Goal: Task Accomplishment & Management: Understand process/instructions

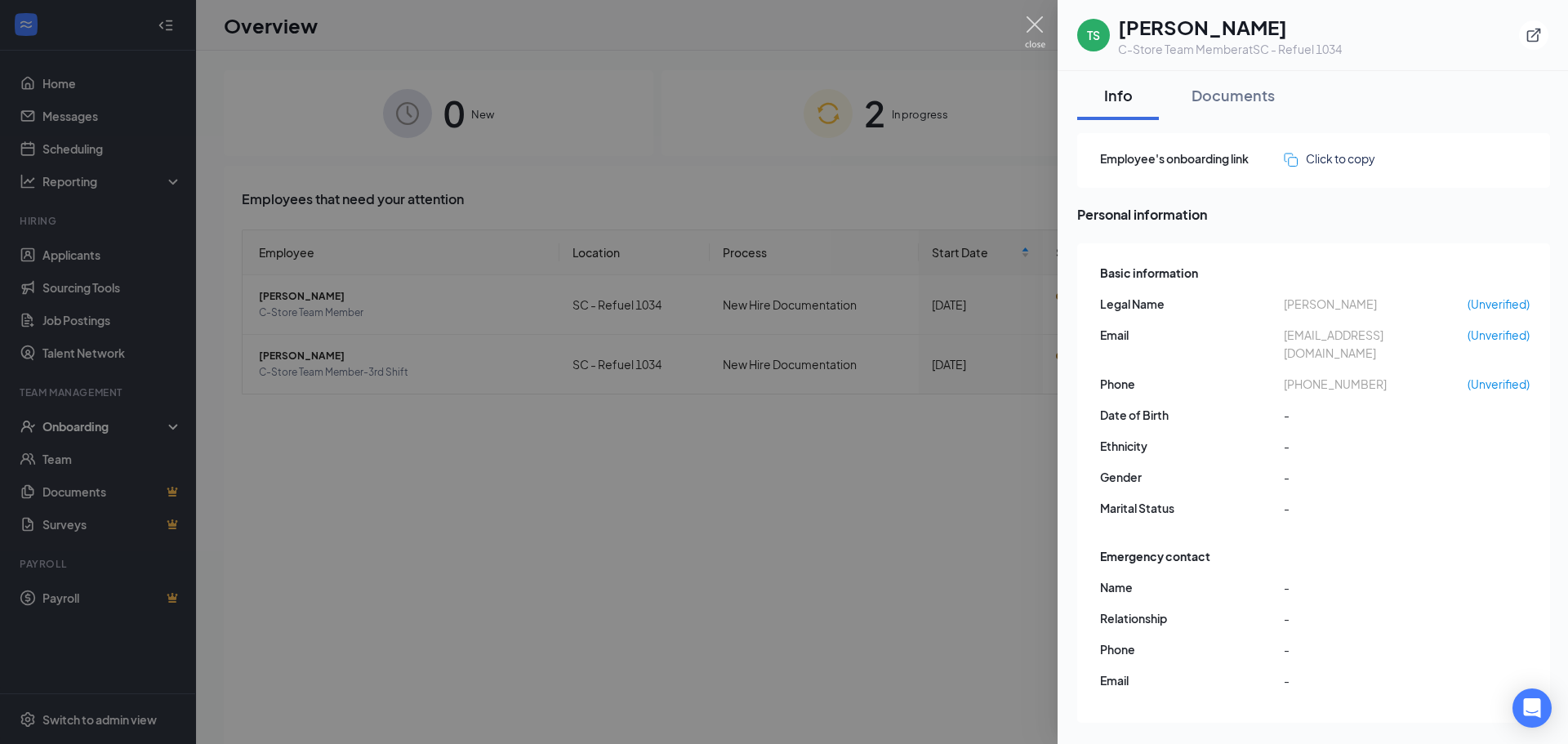
click at [1030, 21] on img at bounding box center [1035, 32] width 21 height 32
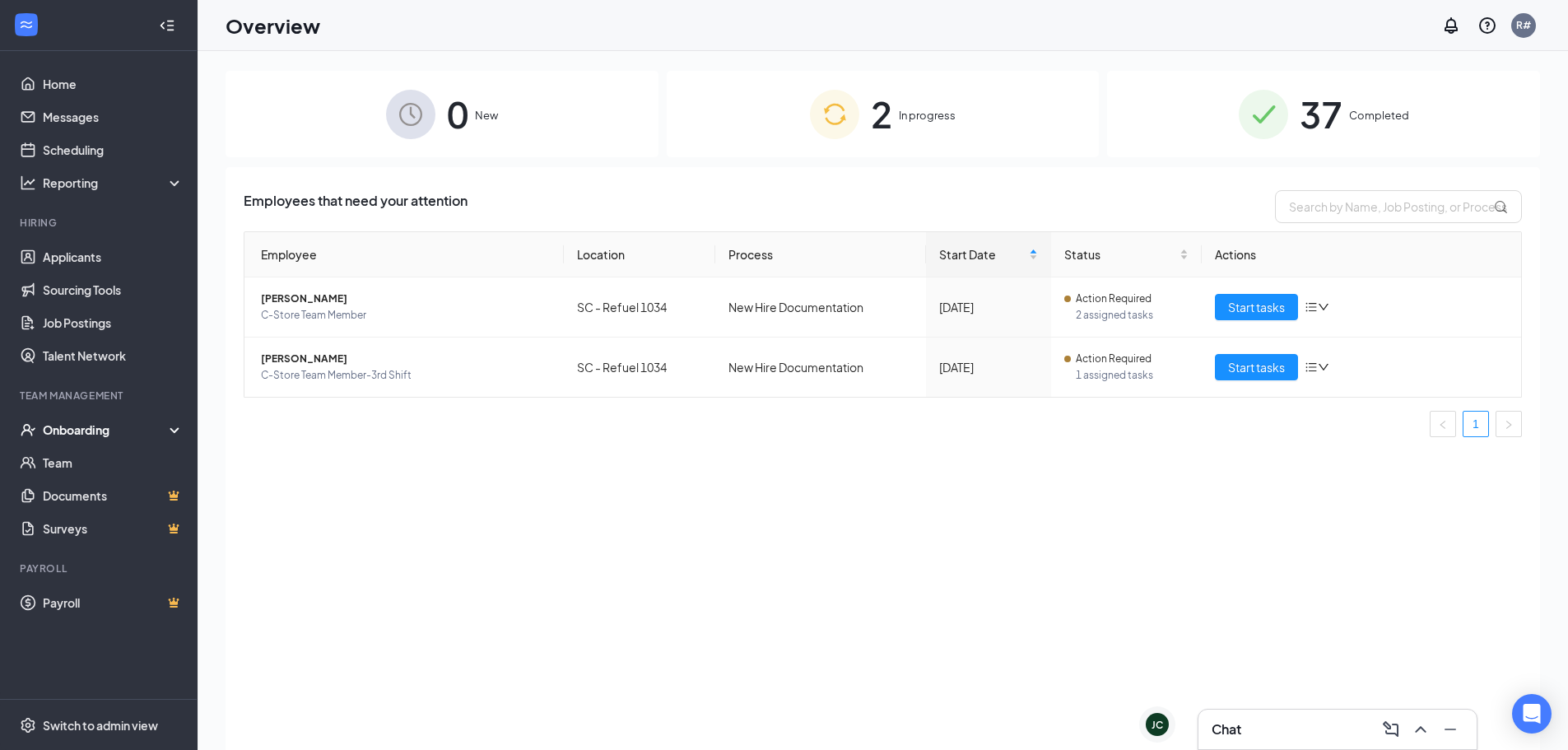
click at [915, 116] on span "In progress" at bounding box center [927, 115] width 57 height 16
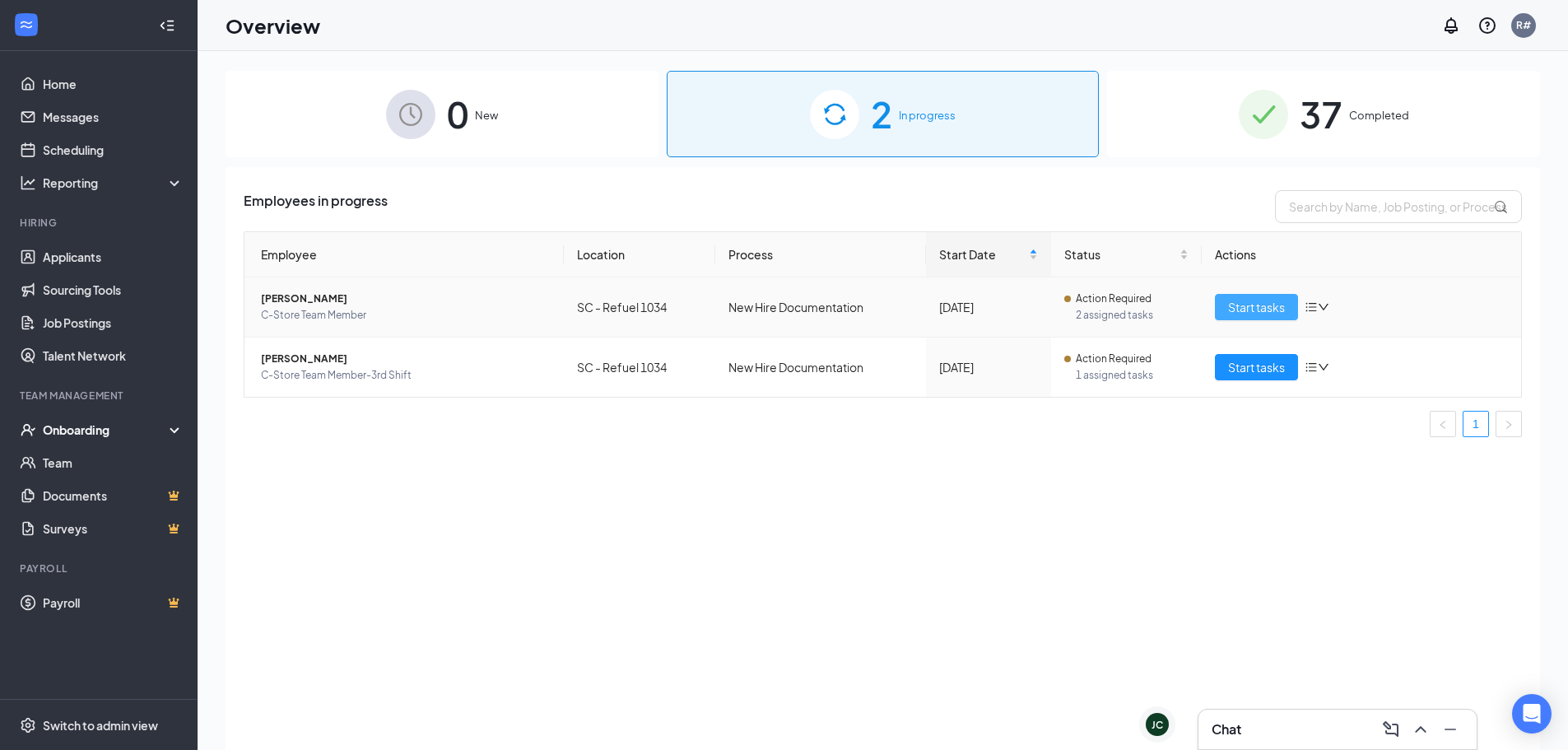
click at [1239, 294] on td "Start tasks" at bounding box center [1361, 307] width 320 height 60
click at [1235, 307] on span "Start tasks" at bounding box center [1257, 307] width 57 height 18
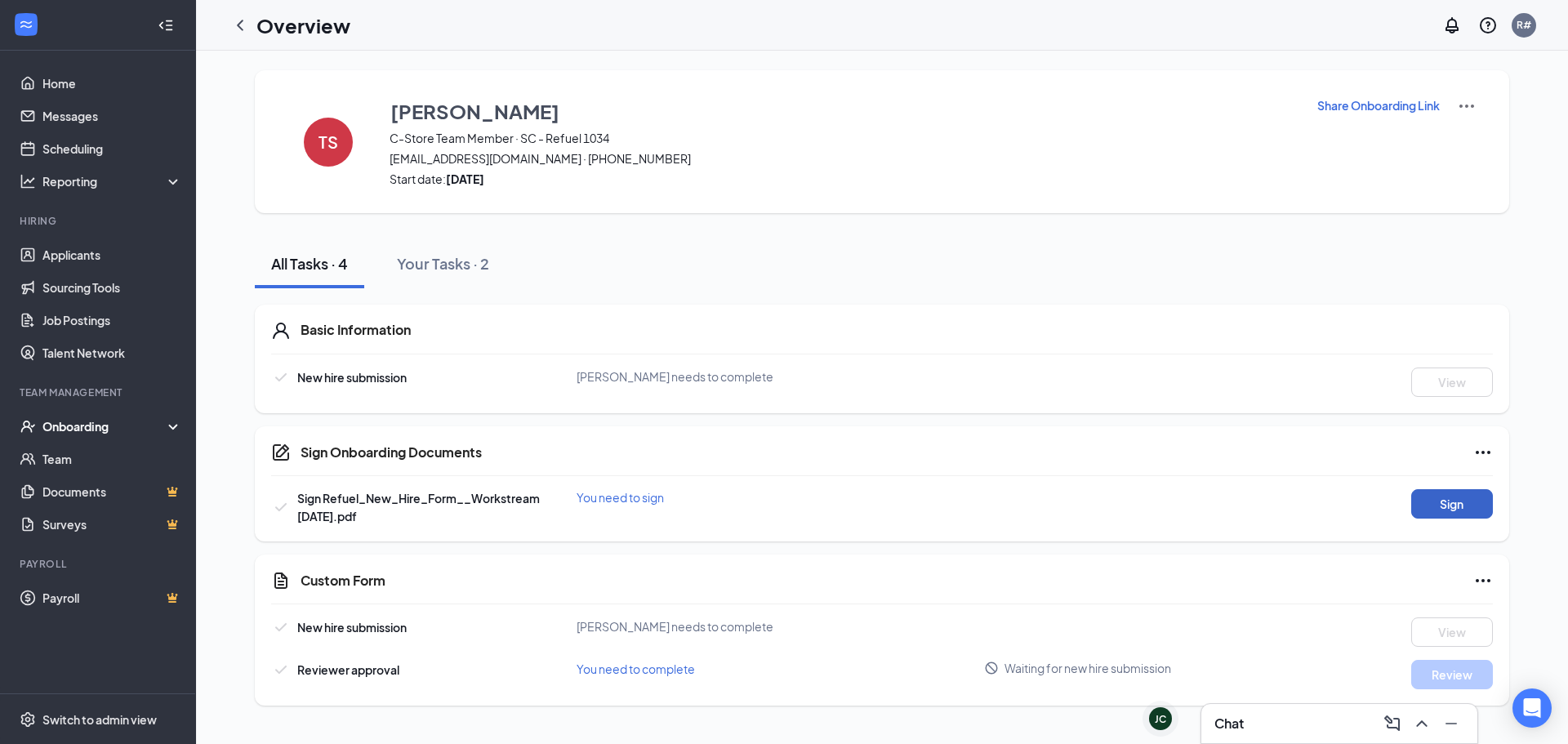
click at [1441, 501] on button "Sign" at bounding box center [1451, 504] width 81 height 29
click at [956, 292] on div "Sign Onboarding Documents Close Sign Refuel_New_Hire_Form__Workstream [DATE].pd…" at bounding box center [784, 372] width 1568 height 744
click at [438, 260] on div "Your Tasks · 2" at bounding box center [442, 263] width 92 height 21
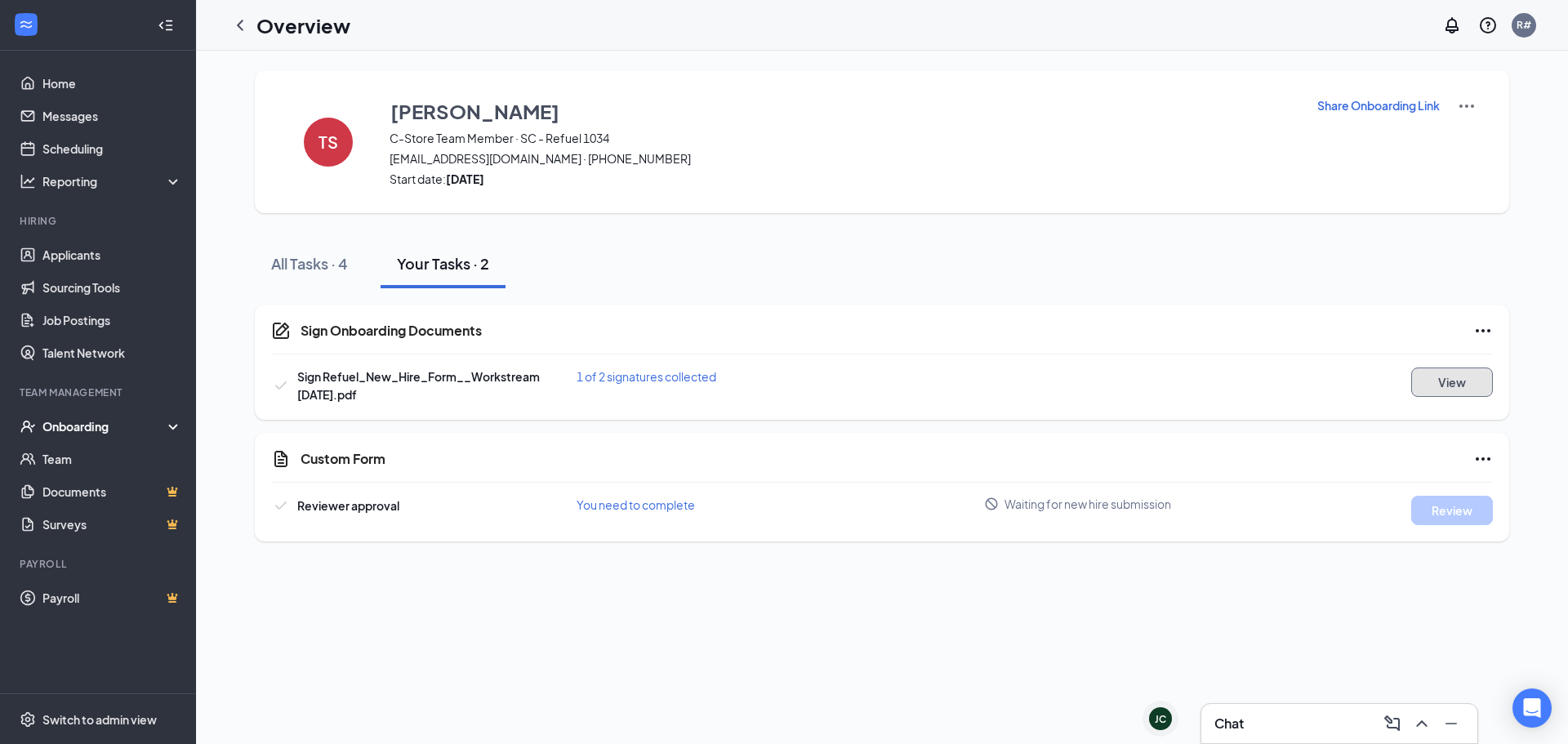
click at [1437, 385] on button "View" at bounding box center [1451, 382] width 81 height 29
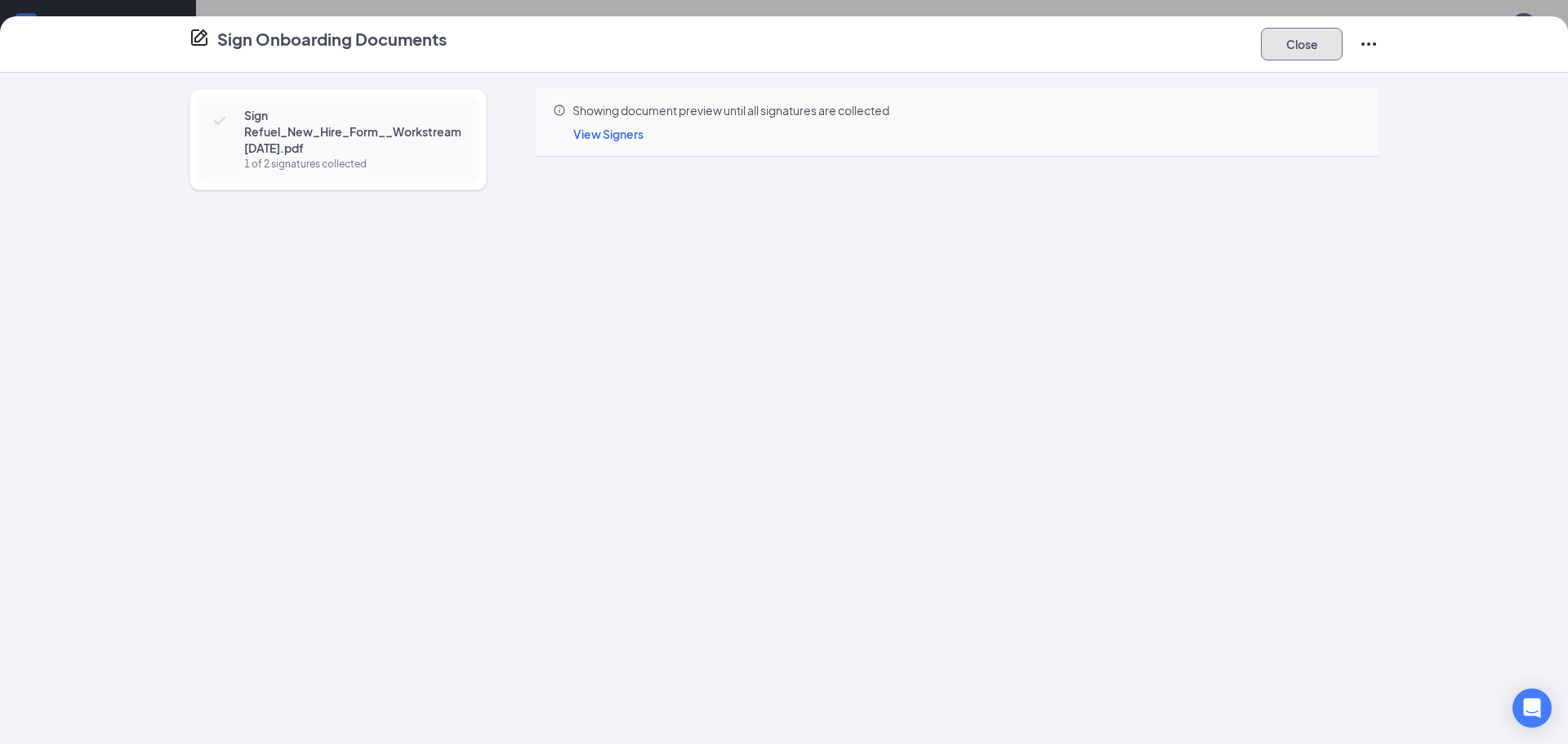
click at [1314, 45] on button "Close" at bounding box center [1301, 44] width 81 height 33
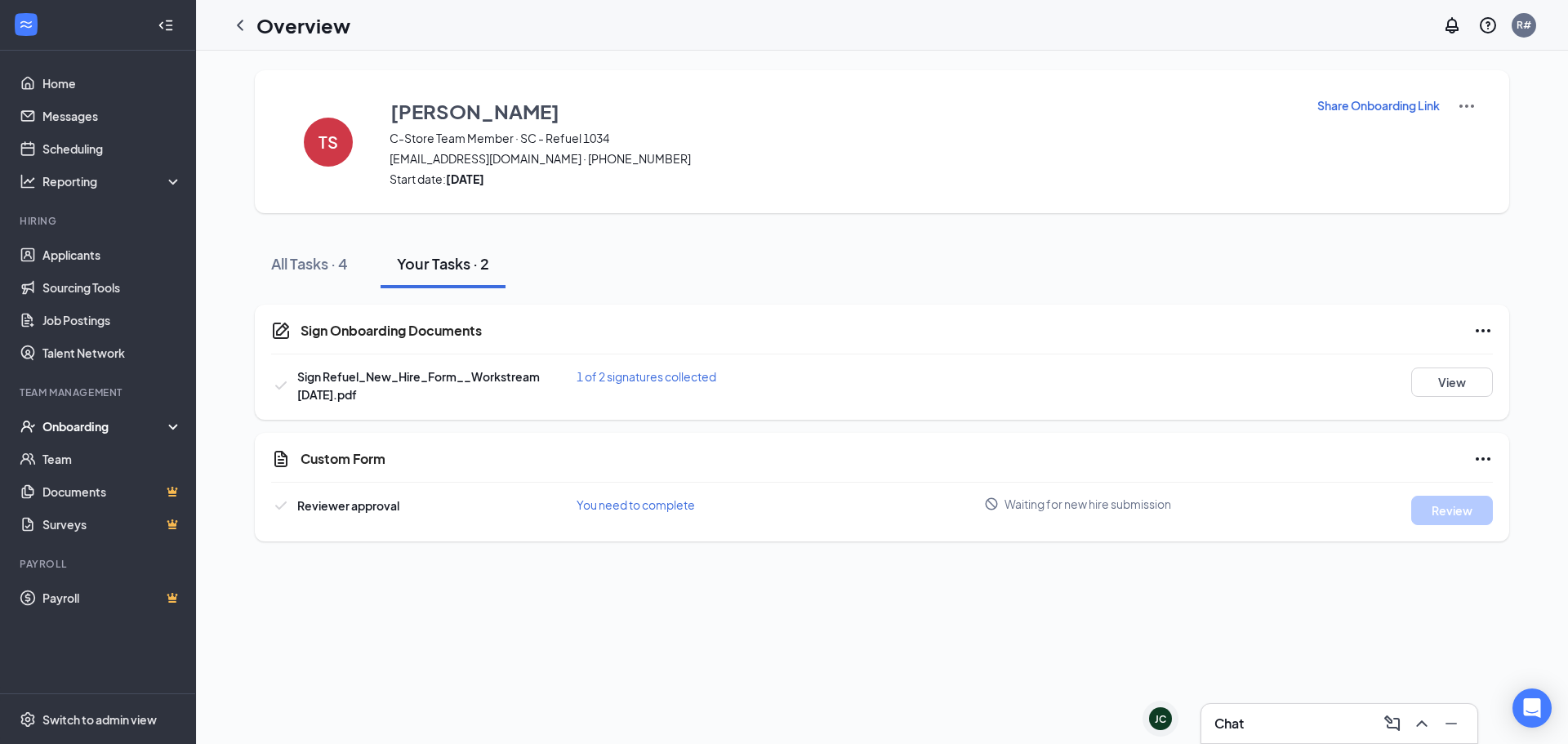
click at [70, 430] on div "Onboarding" at bounding box center [105, 426] width 126 height 16
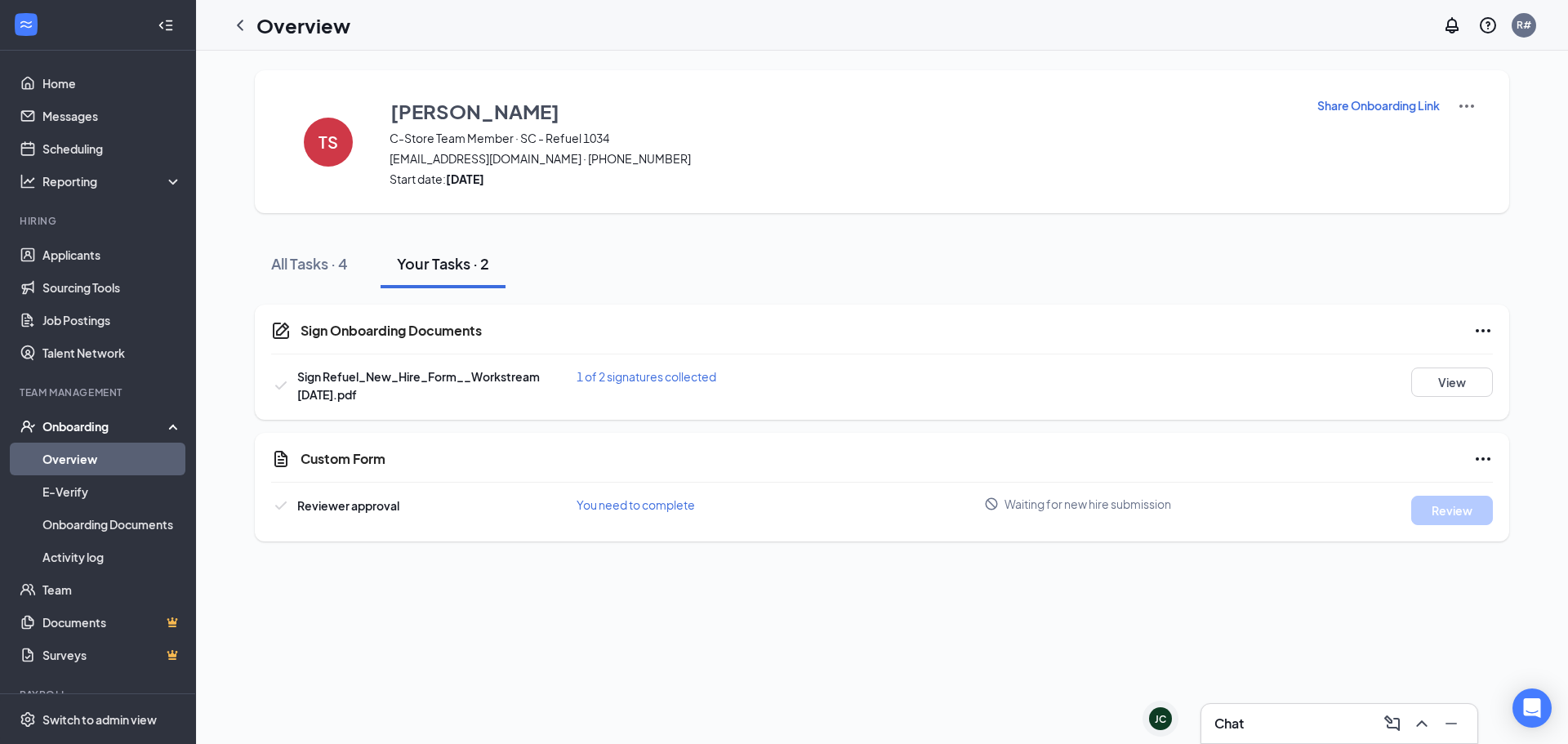
click at [79, 463] on link "Overview" at bounding box center [113, 459] width 139 height 33
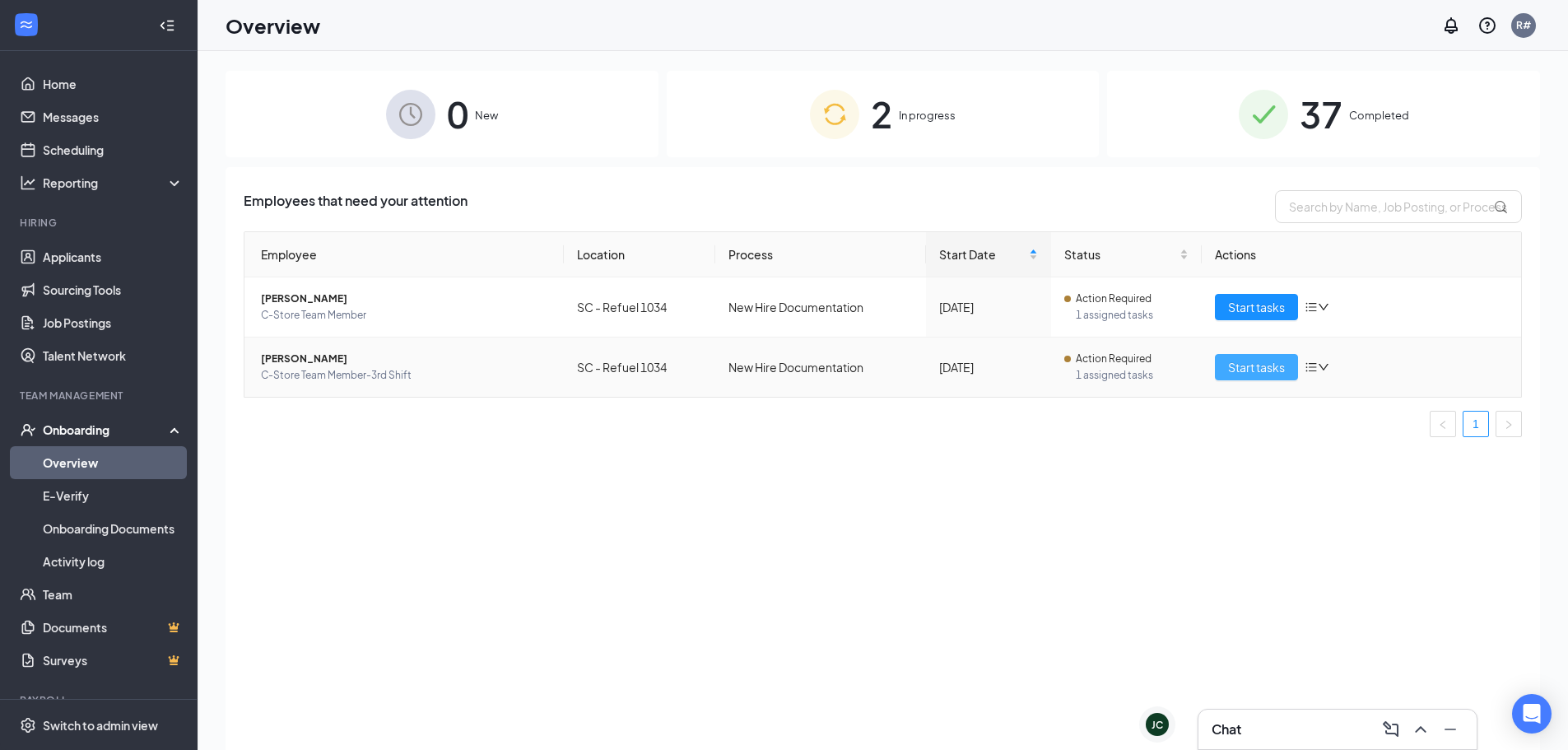
click at [1265, 371] on span "Start tasks" at bounding box center [1257, 367] width 57 height 18
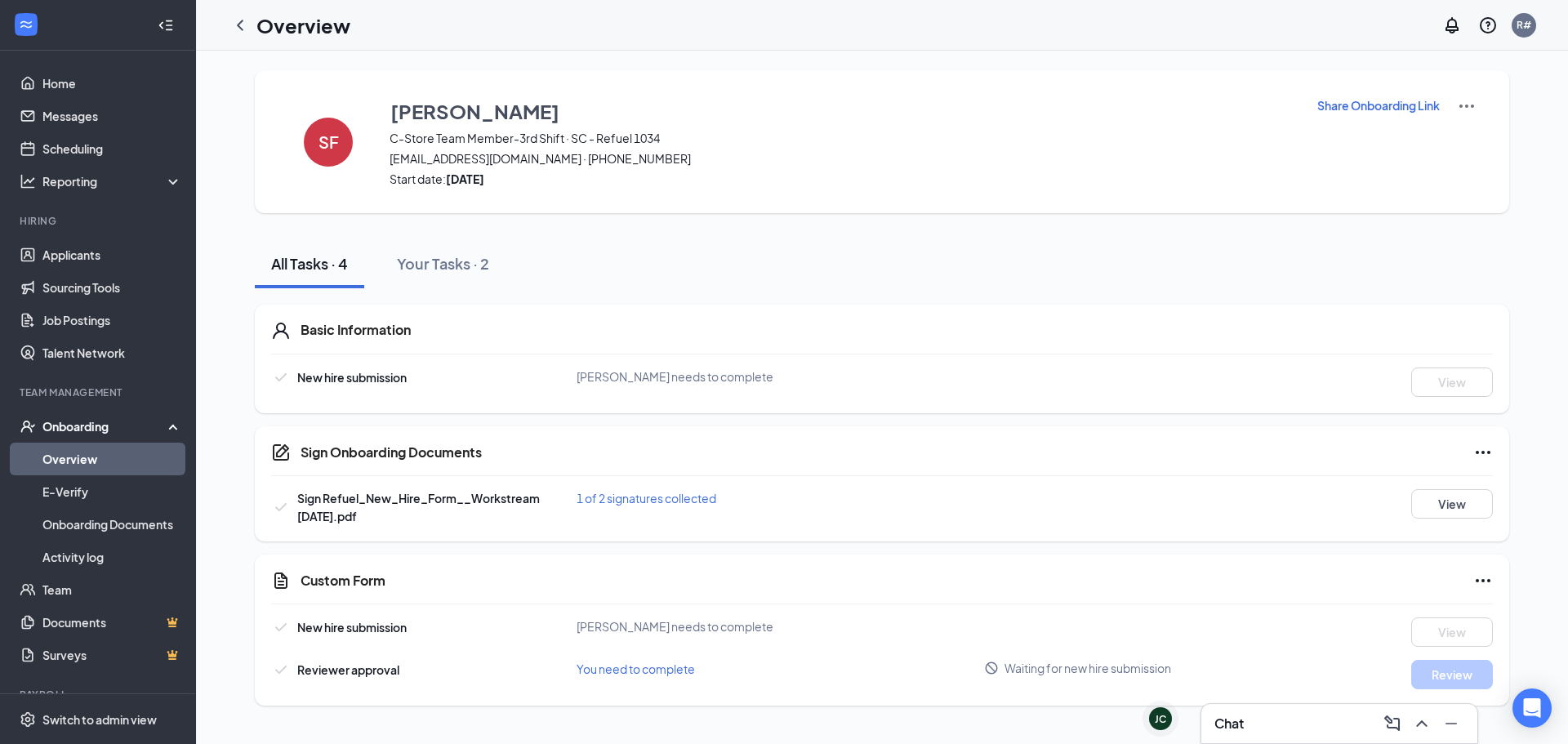
click at [80, 455] on link "Overview" at bounding box center [113, 459] width 139 height 33
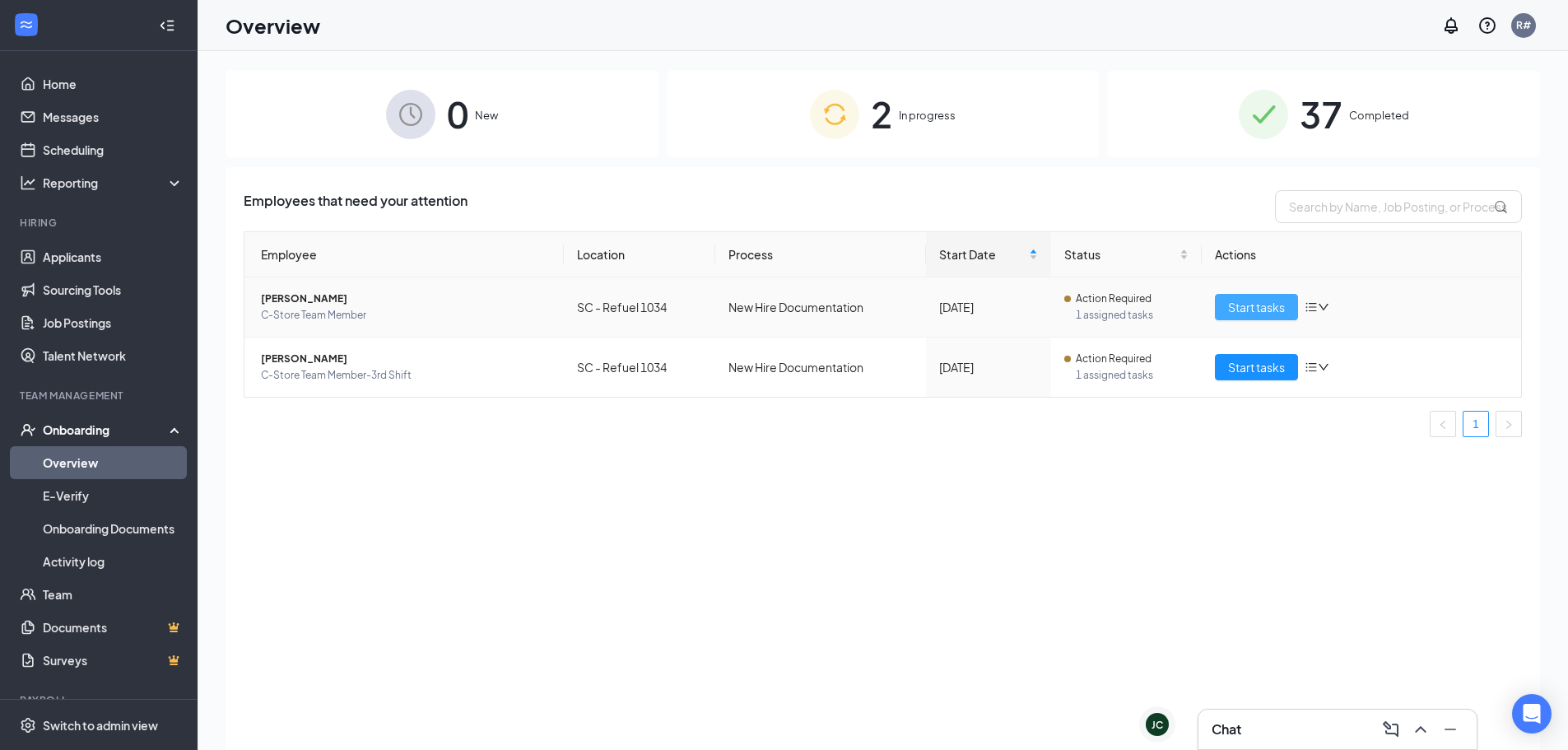
click at [1242, 304] on span "Start tasks" at bounding box center [1257, 307] width 57 height 18
